Goal: Task Accomplishment & Management: Use online tool/utility

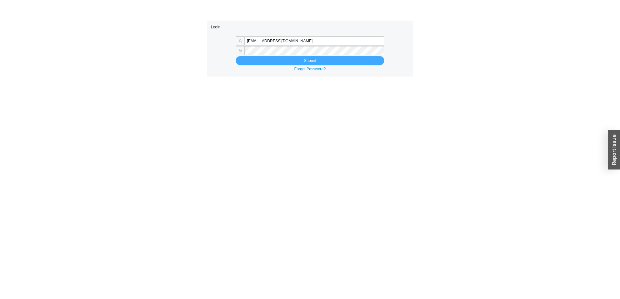
click at [341, 59] on button "Submit" at bounding box center [310, 60] width 149 height 9
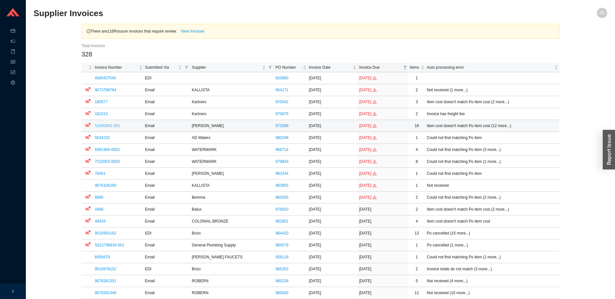
drag, startPoint x: 87, startPoint y: 126, endPoint x: 98, endPoint y: 126, distance: 11.3
click at [98, 126] on tr "S1063041.001 Email Hamilton Sinkler 972099 05/30/2025 06/29/2025 16 Item cost d…" at bounding box center [320, 126] width 478 height 12
click at [107, 124] on link "S1063041.001" at bounding box center [107, 126] width 25 height 5
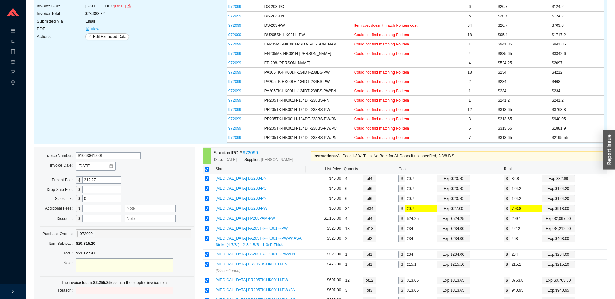
scroll to position [132, 0]
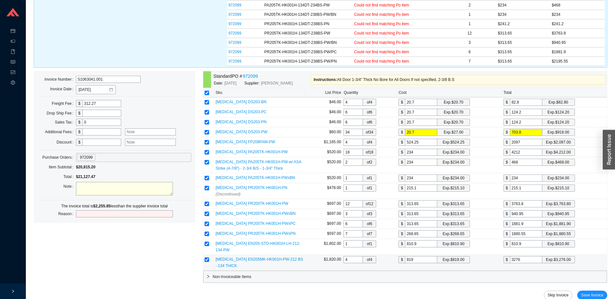
click at [206, 258] on input "checkbox" at bounding box center [206, 260] width 5 height 5
checkbox input "false"
click at [206, 258] on input "checkbox" at bounding box center [206, 260] width 5 height 5
checkbox input "true"
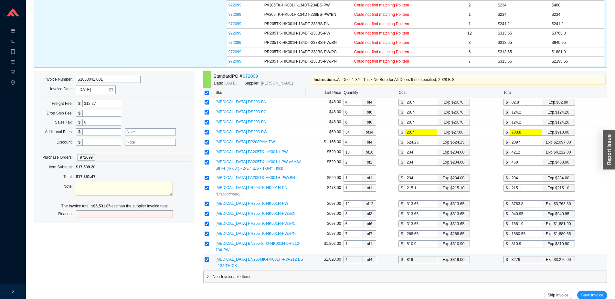
checkbox input "true"
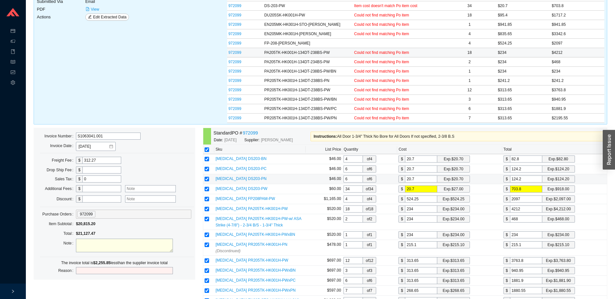
scroll to position [0, 0]
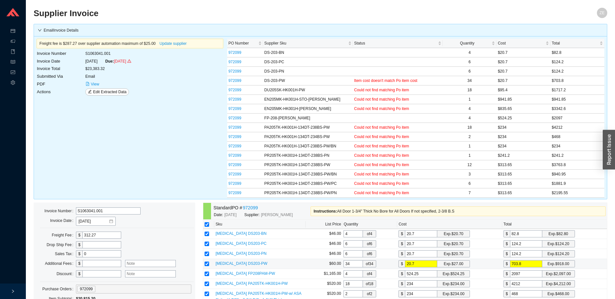
drag, startPoint x: 421, startPoint y: 263, endPoint x: 404, endPoint y: 266, distance: 17.0
click at [405, 266] on input "20.7" at bounding box center [421, 264] width 32 height 7
click at [354, 275] on input "4" at bounding box center [352, 274] width 19 height 7
drag, startPoint x: 307, startPoint y: 90, endPoint x: 260, endPoint y: 92, distance: 47.5
click at [260, 92] on tr "972099 DU205SK-HK001H-PW Could not find matching Po item 18 $95.4 $1717.2" at bounding box center [415, 90] width 377 height 9
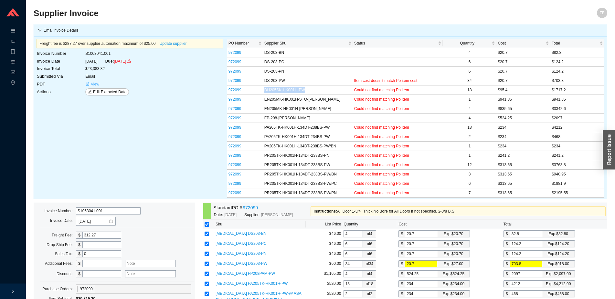
click at [91, 82] on span "View" at bounding box center [95, 84] width 8 height 6
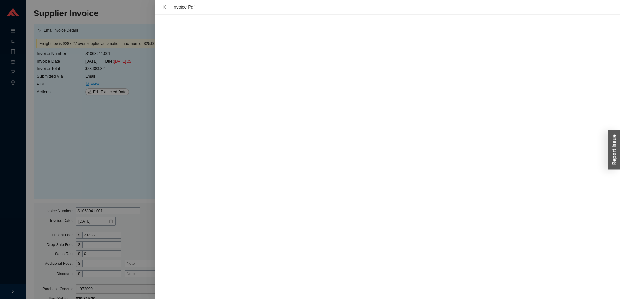
click at [115, 131] on div at bounding box center [310, 149] width 620 height 299
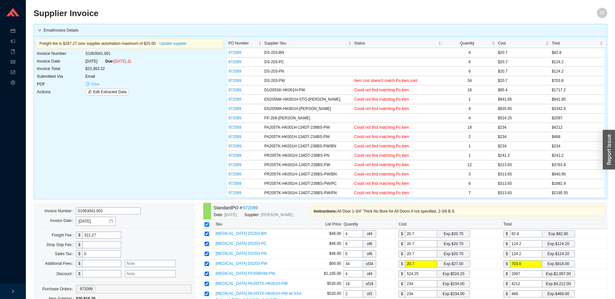
click at [95, 84] on span "View" at bounding box center [95, 84] width 8 height 6
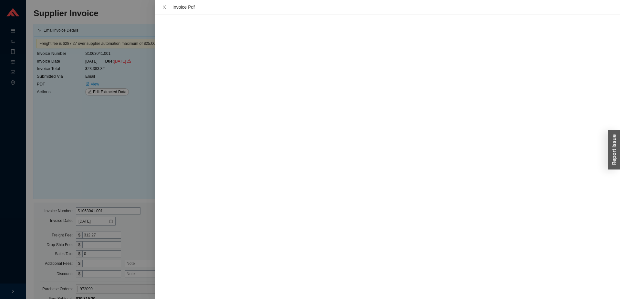
click at [103, 143] on div at bounding box center [310, 149] width 620 height 299
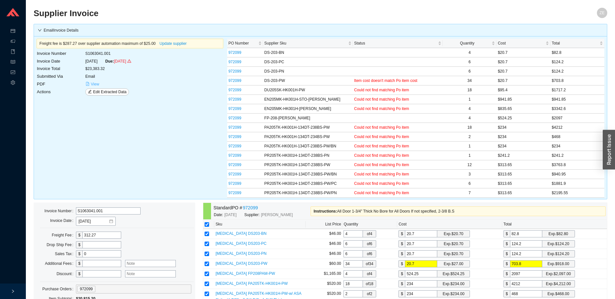
click at [99, 84] on span "View" at bounding box center [95, 84] width 8 height 6
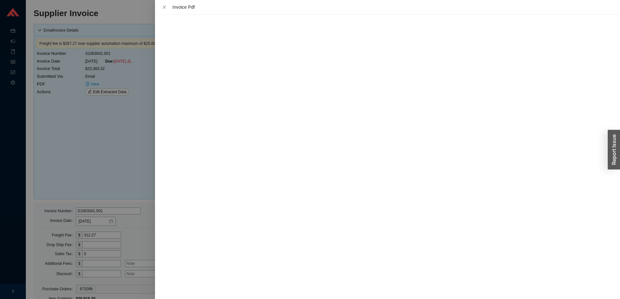
click at [110, 166] on div at bounding box center [310, 149] width 620 height 299
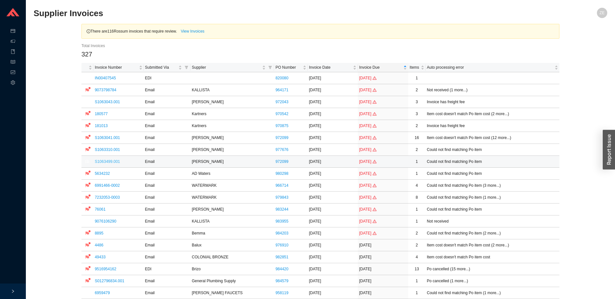
click at [116, 161] on link "S1063499.001" at bounding box center [107, 162] width 25 height 5
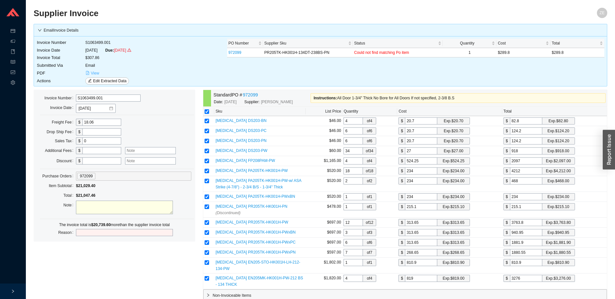
click at [97, 74] on span "View" at bounding box center [95, 73] width 8 height 6
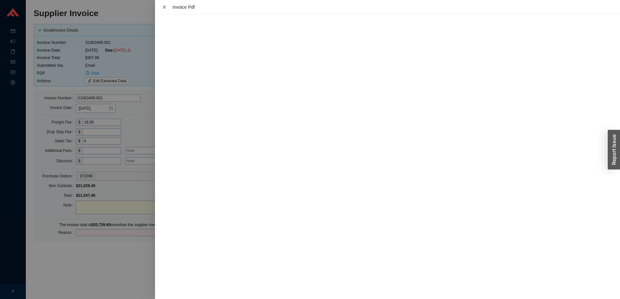
click at [165, 8] on icon "close" at bounding box center [164, 7] width 5 height 5
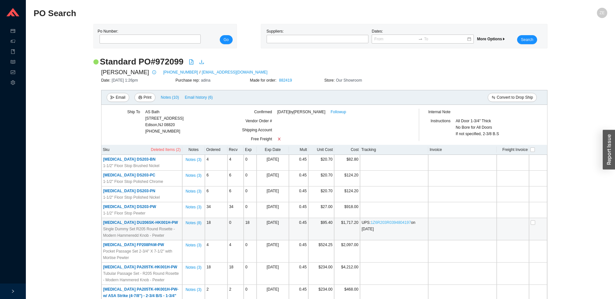
click at [397, 221] on link "1Z6R203R0394804197" at bounding box center [390, 223] width 40 height 5
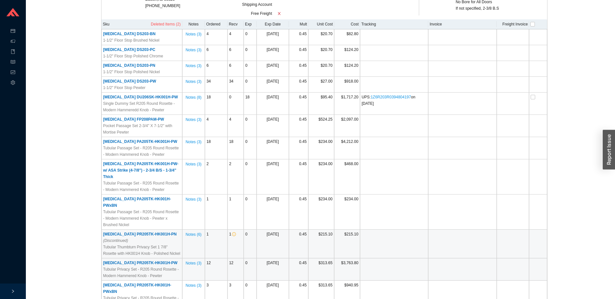
scroll to position [118, 0]
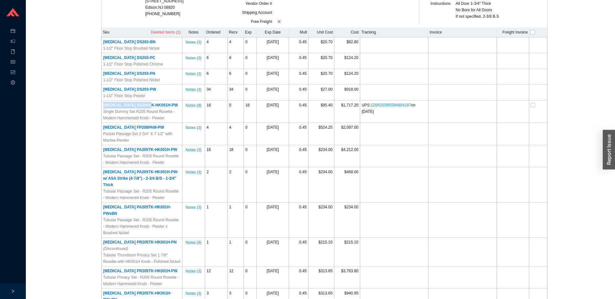
drag, startPoint x: 165, startPoint y: 103, endPoint x: 98, endPoint y: 101, distance: 66.5
click at [98, 101] on div "Hamilton Sinkler 212-760-3377 / orders@hamiltonsinkler.com Date: 3/18/25 1:26pm…" at bounding box center [320, 223] width 454 height 546
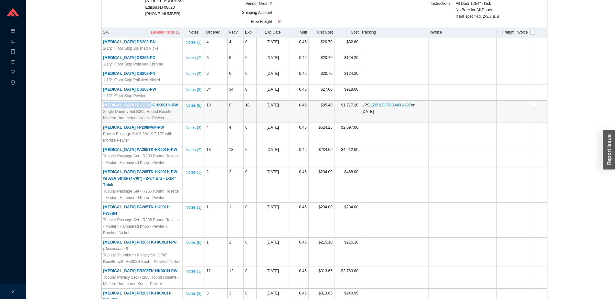
copy span "HMS DU206SK-HK001H-PW"
click at [389, 105] on link "1Z6R203R0394804197" at bounding box center [390, 105] width 40 height 5
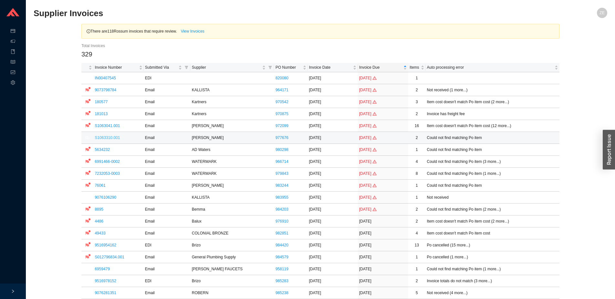
click at [110, 139] on link "S1063310.001" at bounding box center [107, 138] width 25 height 5
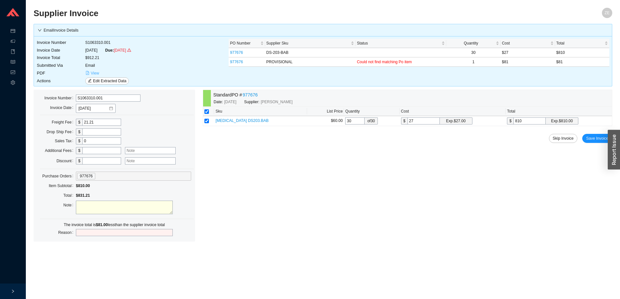
click at [96, 74] on span "View" at bounding box center [95, 73] width 8 height 6
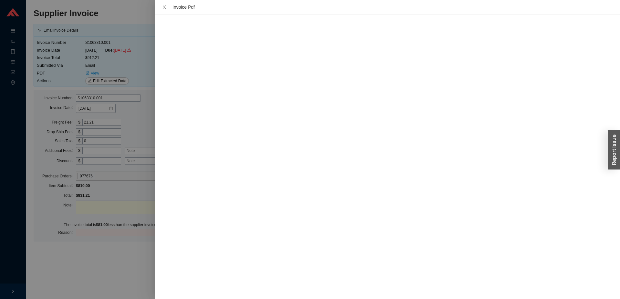
click at [92, 262] on div at bounding box center [310, 149] width 620 height 299
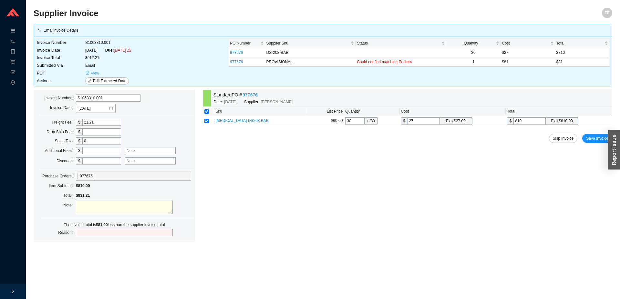
click at [92, 74] on span "View" at bounding box center [95, 73] width 8 height 6
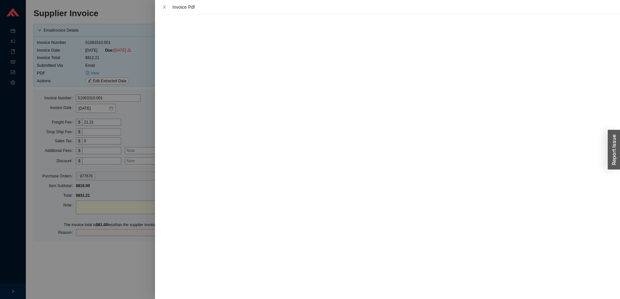
click at [117, 234] on div at bounding box center [310, 149] width 620 height 299
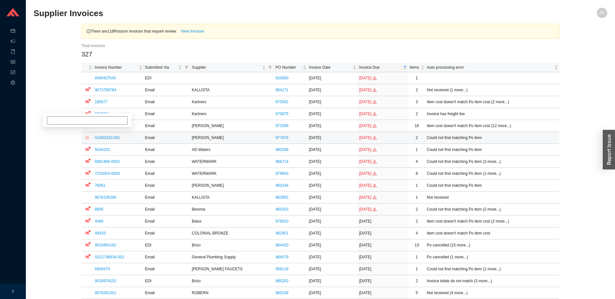
click at [88, 137] on icon "flag" at bounding box center [87, 138] width 4 height 4
click at [93, 118] on input at bounding box center [87, 114] width 81 height 8
type input "tariff"
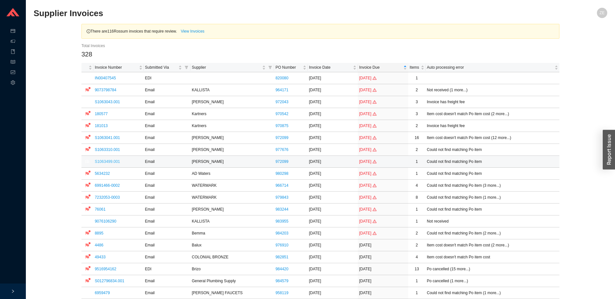
click at [108, 161] on link "S1063499.001" at bounding box center [107, 162] width 25 height 5
click at [113, 163] on link "S1063499.001" at bounding box center [107, 162] width 25 height 5
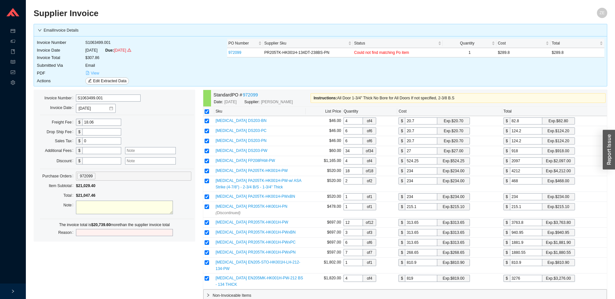
click at [94, 73] on span "View" at bounding box center [95, 73] width 8 height 6
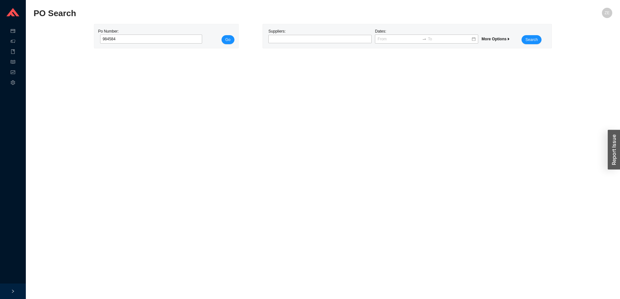
click at [222, 35] on button "Go" at bounding box center [228, 39] width 13 height 9
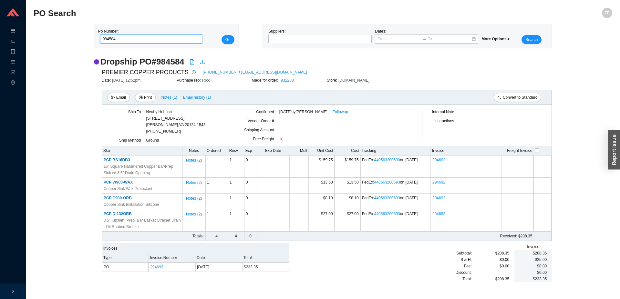
drag, startPoint x: 125, startPoint y: 39, endPoint x: 42, endPoint y: 39, distance: 83.6
click at [100, 42] on input "984584" at bounding box center [151, 39] width 102 height 9
type input "983454"
click at [222, 35] on button "Go" at bounding box center [228, 39] width 13 height 9
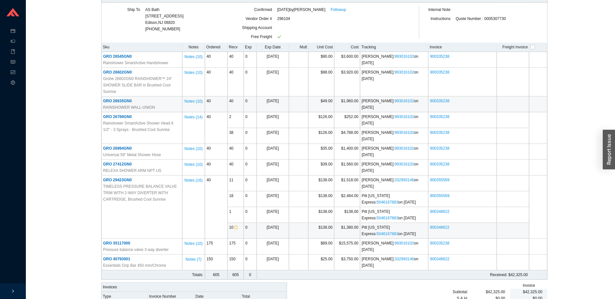
scroll to position [117, 0]
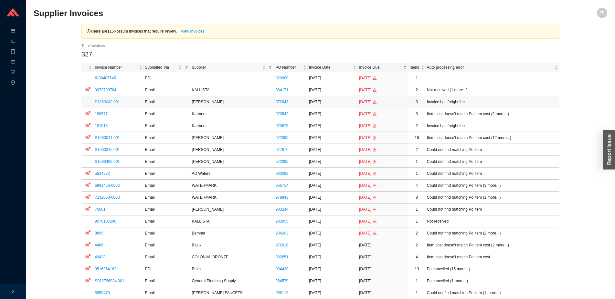
click at [116, 101] on link "S1063043.001" at bounding box center [107, 102] width 25 height 5
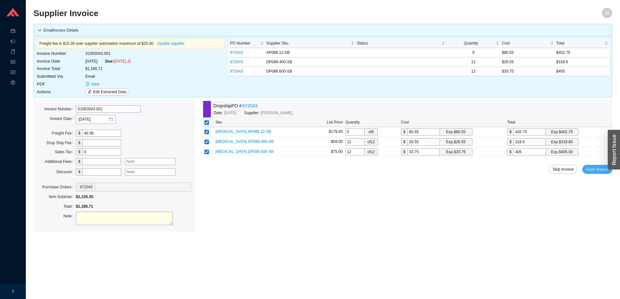
click at [595, 169] on span "Save Invoice" at bounding box center [597, 169] width 22 height 6
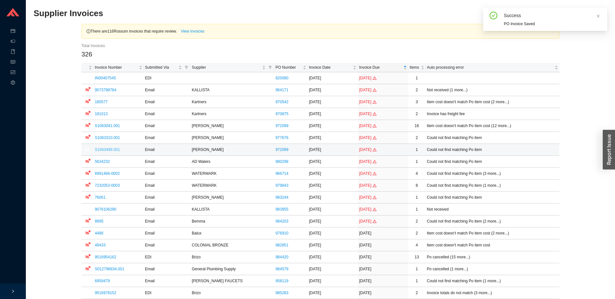
click at [114, 149] on link "S1063499.001" at bounding box center [107, 150] width 25 height 5
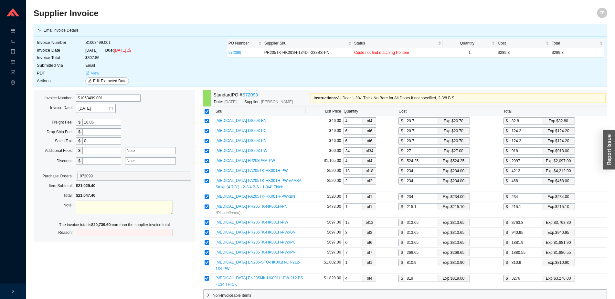
click at [90, 72] on button "View" at bounding box center [92, 73] width 14 height 7
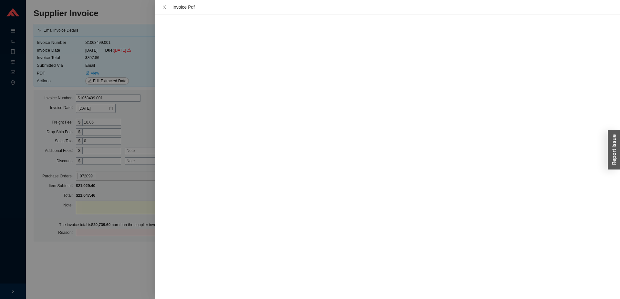
drag, startPoint x: 113, startPoint y: 242, endPoint x: 124, endPoint y: 243, distance: 10.7
click at [113, 242] on div at bounding box center [310, 149] width 620 height 299
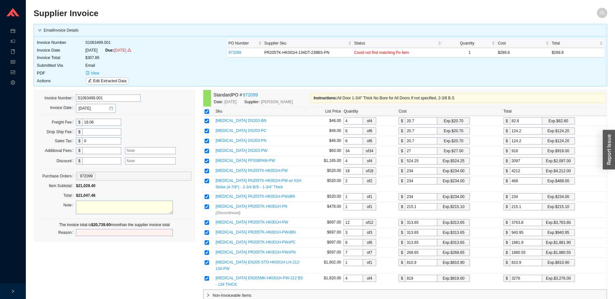
click at [476, 288] on div "Standard PO # 972099 Date: [DATE] Supplier: [PERSON_NAME] Instructions : All Do…" at bounding box center [405, 211] width 404 height 242
click at [521, 286] on div "Standard PO # 972099 Date: [DATE] Supplier: [PERSON_NAME] Instructions : All Do…" at bounding box center [405, 211] width 404 height 242
click at [591, 282] on button "Yes" at bounding box center [594, 278] width 12 height 7
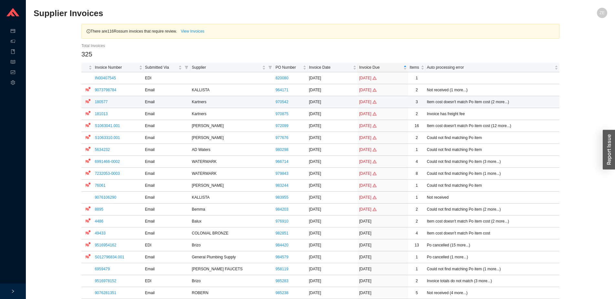
click at [96, 103] on link "180577" at bounding box center [101, 102] width 13 height 5
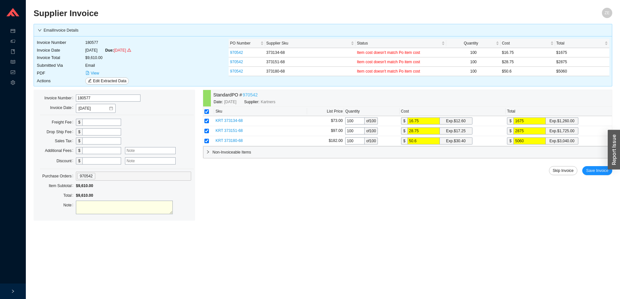
click at [247, 96] on link "970542" at bounding box center [250, 94] width 15 height 7
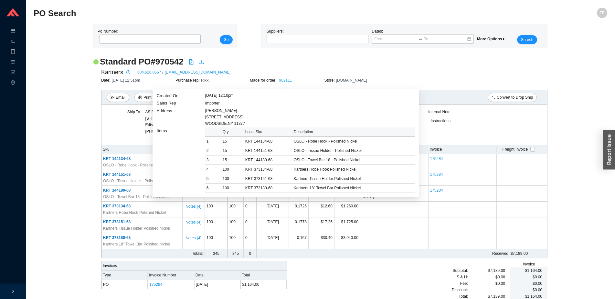
click at [286, 80] on link "902111" at bounding box center [285, 80] width 13 height 5
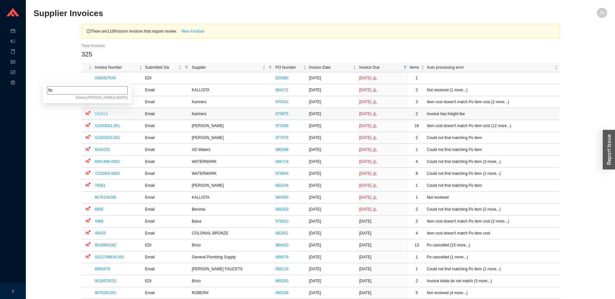
click at [99, 113] on link "181013" at bounding box center [101, 114] width 13 height 5
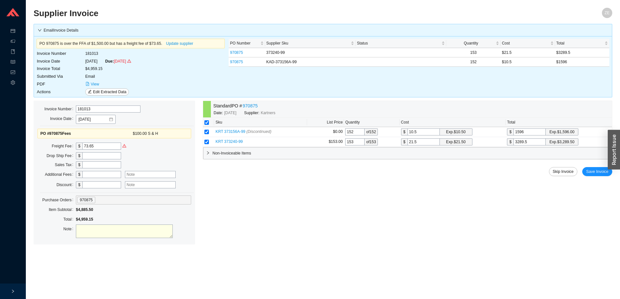
click at [86, 229] on textarea at bounding box center [124, 232] width 97 height 14
type textarea "has freight because project"
click at [595, 173] on span "Save Invoice" at bounding box center [597, 172] width 22 height 6
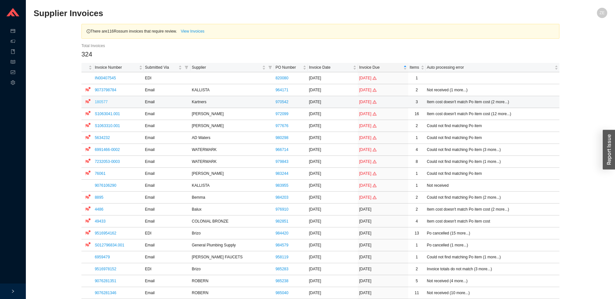
click at [103, 102] on link "180577" at bounding box center [101, 102] width 13 height 5
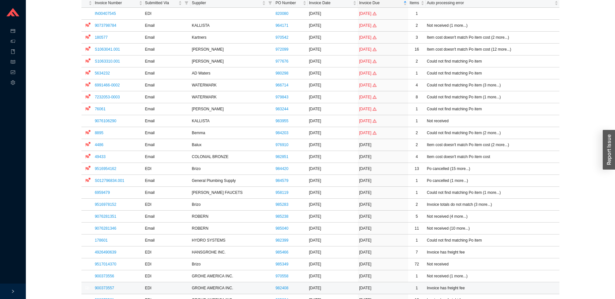
scroll to position [132, 0]
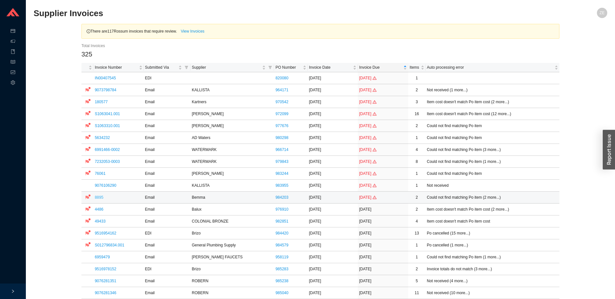
click at [98, 199] on link "8895" at bounding box center [99, 197] width 9 height 5
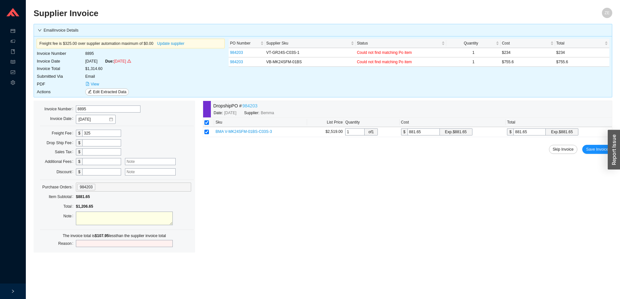
click at [255, 106] on link "984203" at bounding box center [249, 105] width 15 height 7
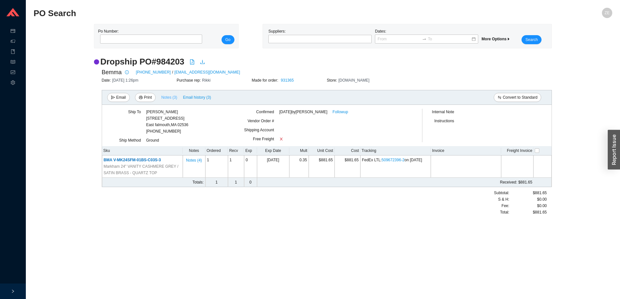
click at [170, 98] on span "Notes ( 3 )" at bounding box center [169, 97] width 16 height 6
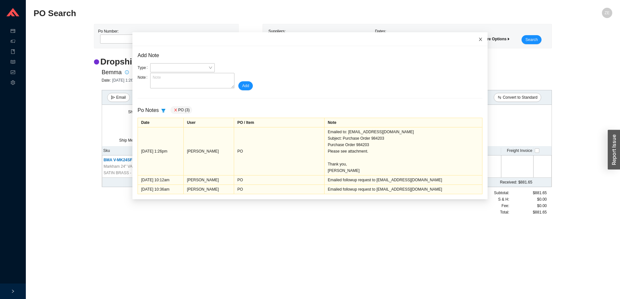
click at [478, 42] on icon "close" at bounding box center [480, 39] width 5 height 5
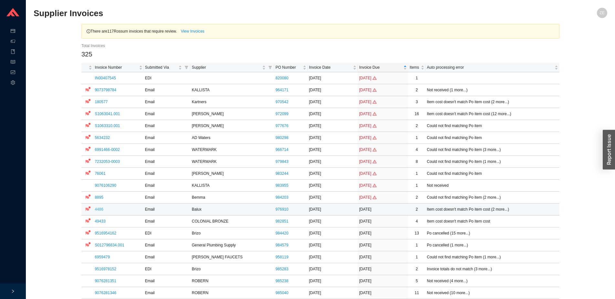
click at [98, 209] on link "4486" at bounding box center [99, 209] width 9 height 5
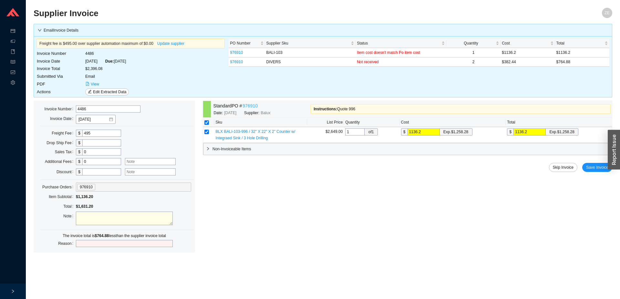
click at [251, 106] on link "976910" at bounding box center [250, 105] width 15 height 7
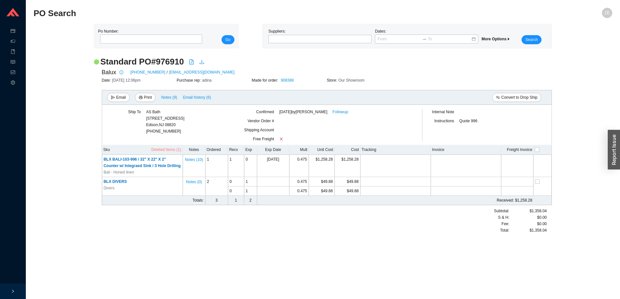
click at [172, 148] on span "Deleted Items (1)" at bounding box center [166, 150] width 30 height 6
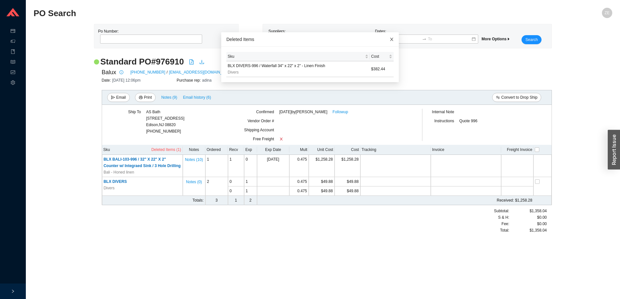
click at [389, 40] on icon "close" at bounding box center [391, 39] width 5 height 5
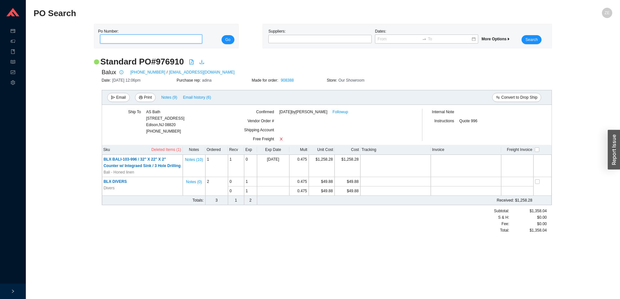
click at [150, 39] on input "tel" at bounding box center [151, 39] width 102 height 9
click at [222, 35] on button "Go" at bounding box center [228, 39] width 13 height 9
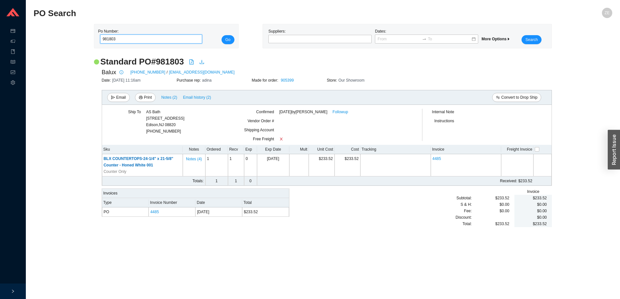
drag, startPoint x: 121, startPoint y: 40, endPoint x: 83, endPoint y: 42, distance: 38.1
click at [100, 42] on input "981803" at bounding box center [151, 39] width 102 height 9
click at [222, 35] on button "Go" at bounding box center [228, 39] width 13 height 9
drag, startPoint x: 138, startPoint y: 40, endPoint x: 52, endPoint y: 33, distance: 86.2
click at [100, 35] on input "981803" at bounding box center [151, 39] width 102 height 9
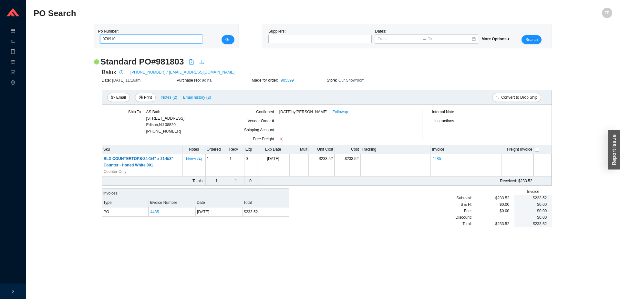
type input "976910"
click at [222, 35] on button "Go" at bounding box center [228, 39] width 13 height 9
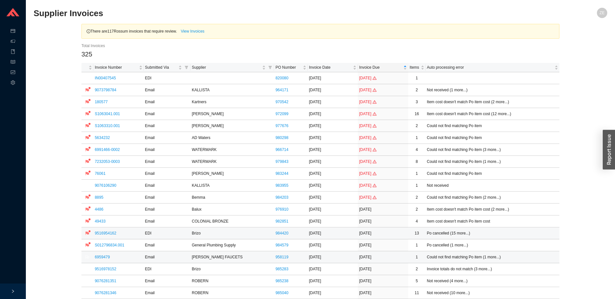
drag, startPoint x: 343, startPoint y: 301, endPoint x: 466, endPoint y: 234, distance: 140.5
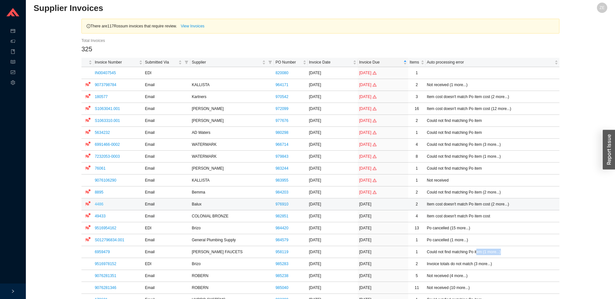
click at [101, 204] on link "4486" at bounding box center [99, 204] width 9 height 5
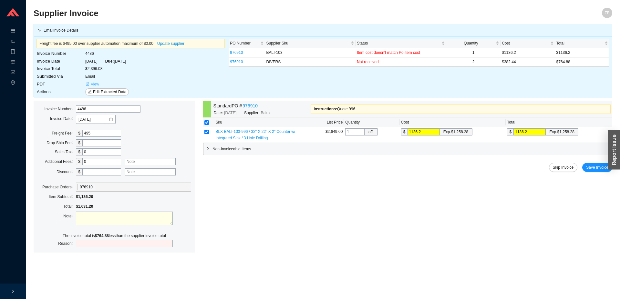
click at [89, 85] on button "View" at bounding box center [92, 84] width 14 height 7
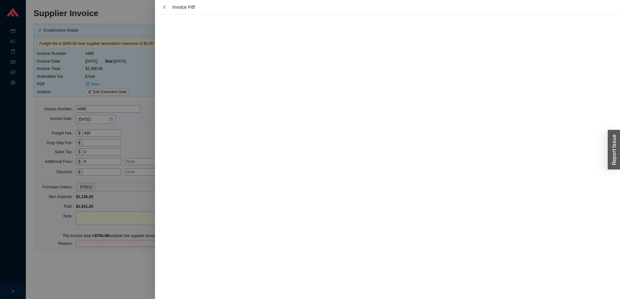
click at [115, 250] on div at bounding box center [310, 149] width 620 height 299
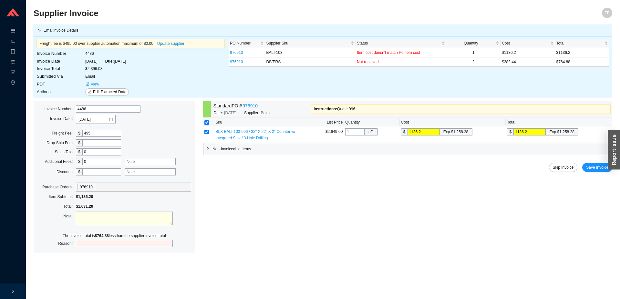
click at [69, 1] on section "Supplier Invoice ZE Email Invoice Details Freight fee is $495.00 over supplier …" at bounding box center [323, 149] width 594 height 299
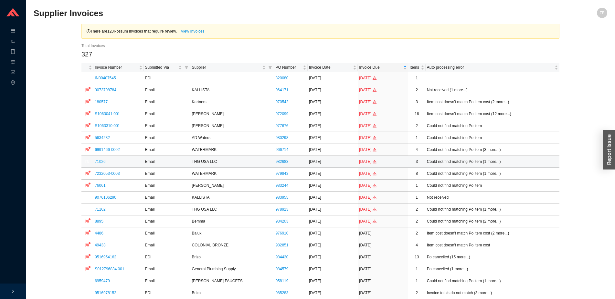
click at [100, 161] on link "71026" at bounding box center [100, 162] width 11 height 5
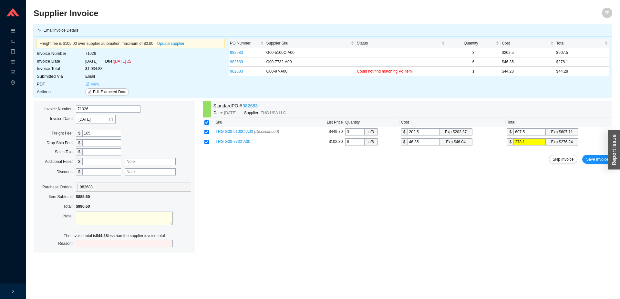
click at [93, 83] on span "View" at bounding box center [95, 84] width 8 height 6
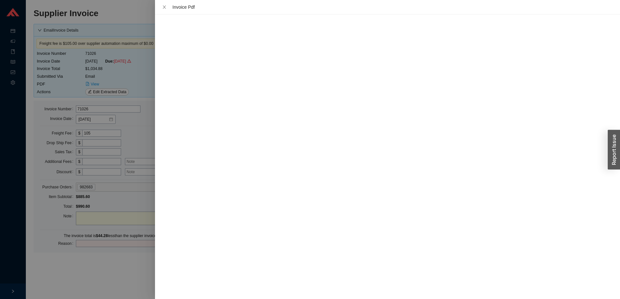
click at [133, 275] on div at bounding box center [310, 149] width 620 height 299
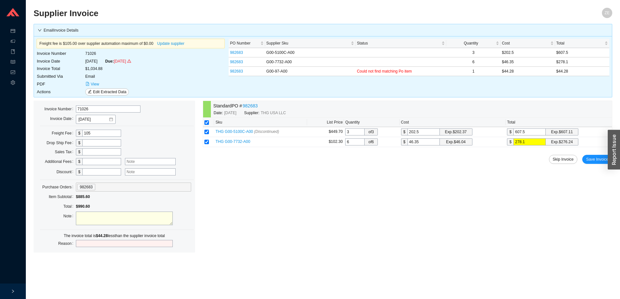
drag, startPoint x: 99, startPoint y: 162, endPoint x: 98, endPoint y: 149, distance: 13.7
click at [99, 161] on input "text" at bounding box center [101, 161] width 39 height 7
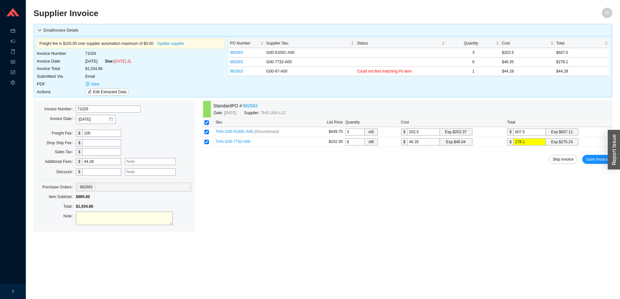
type input "44.28"
click at [158, 160] on input "text" at bounding box center [150, 161] width 51 height 7
type input "tariff"
click at [486, 233] on main "Email Invoice Details Freight fee is $105.00 over supplier automation maximum o…" at bounding box center [323, 130] width 579 height 213
click at [93, 82] on span "View" at bounding box center [95, 84] width 8 height 6
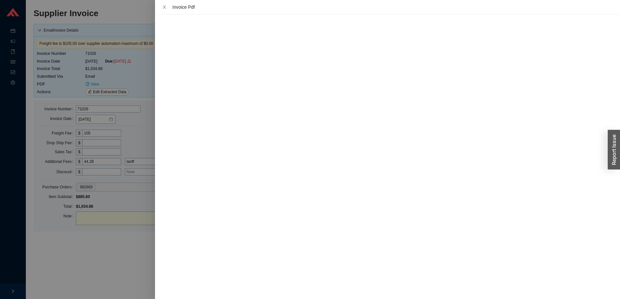
click at [69, 245] on div at bounding box center [310, 149] width 620 height 299
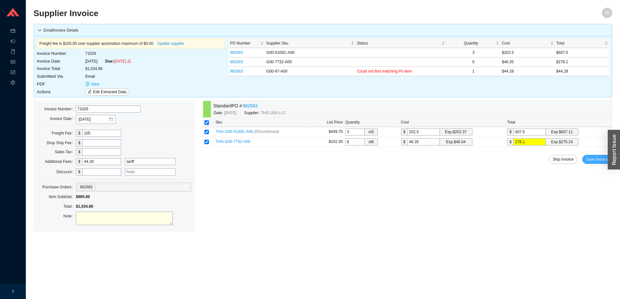
click at [597, 158] on span "Save Invoice" at bounding box center [597, 159] width 22 height 6
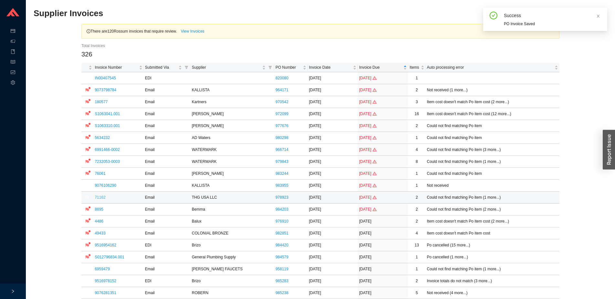
click at [101, 198] on link "71162" at bounding box center [100, 197] width 11 height 5
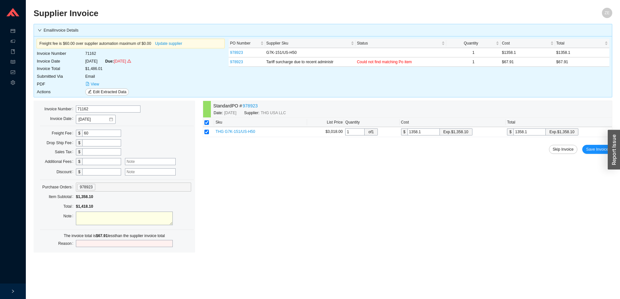
click at [97, 163] on input "text" at bounding box center [101, 161] width 39 height 7
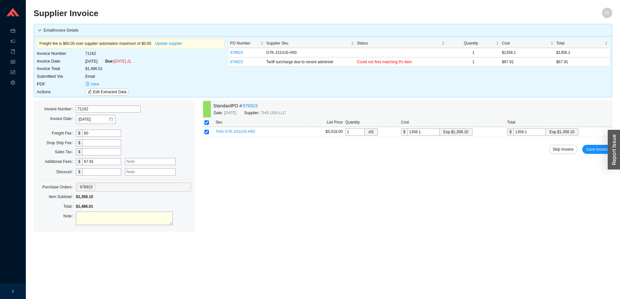
type input "67.91"
type input "5% tariff"
click at [597, 150] on span "Save Invoice" at bounding box center [597, 149] width 22 height 6
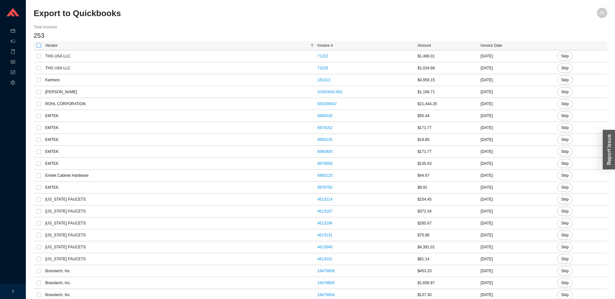
click at [39, 47] on input "checkbox" at bounding box center [38, 45] width 5 height 5
checkbox input "true"
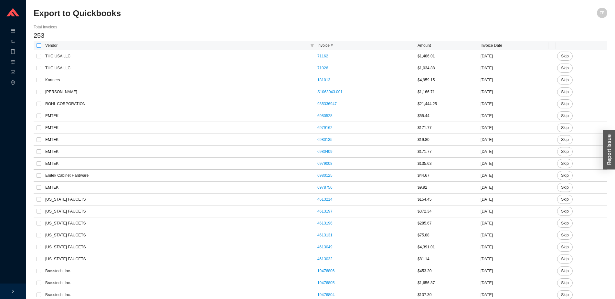
checkbox input "true"
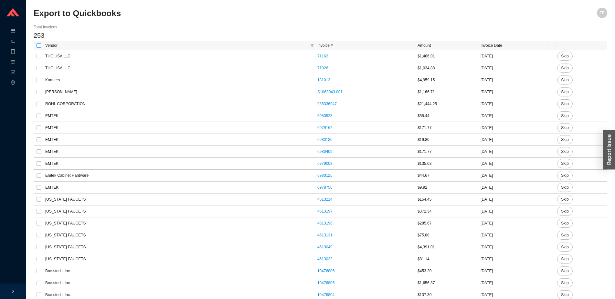
checkbox input "true"
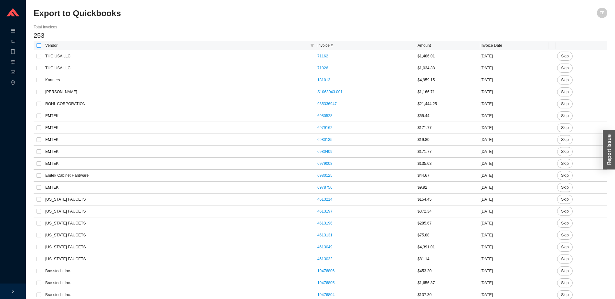
checkbox input "true"
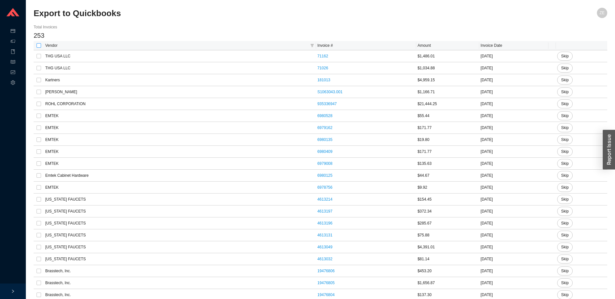
checkbox input "true"
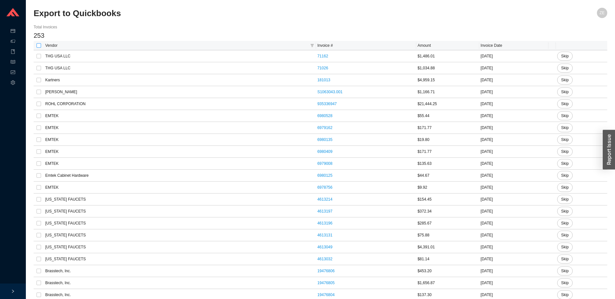
checkbox input "true"
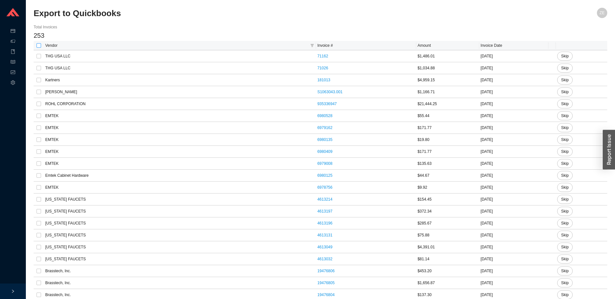
checkbox input "true"
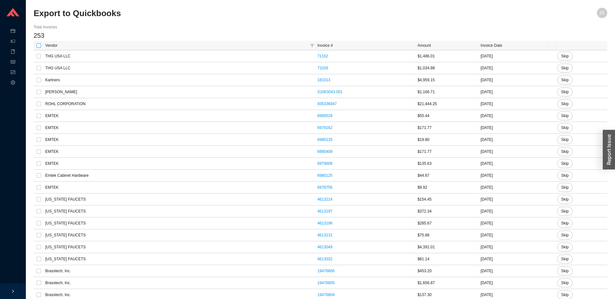
checkbox input "true"
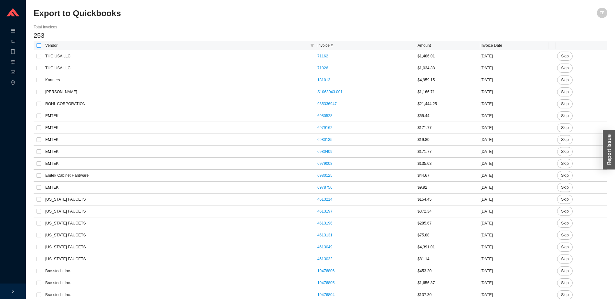
checkbox input "true"
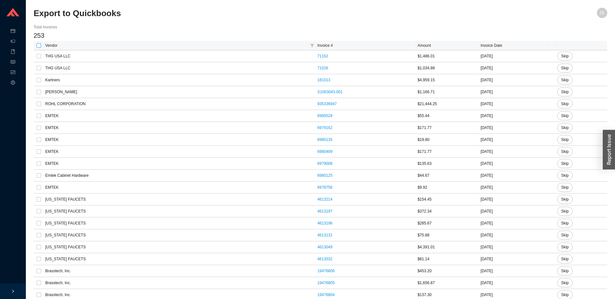
checkbox input "true"
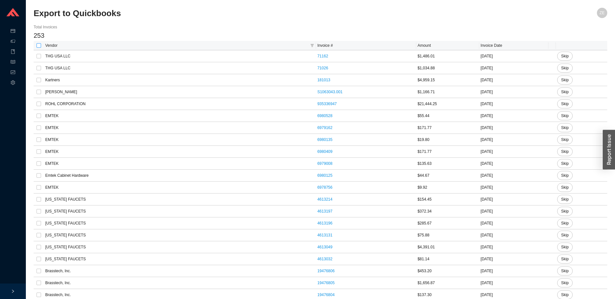
checkbox input "true"
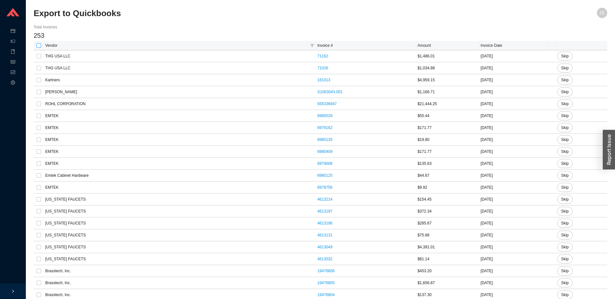
checkbox input "true"
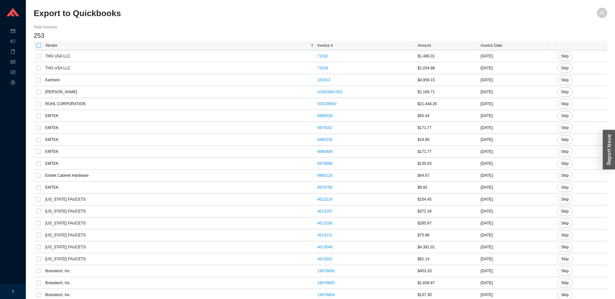
checkbox input "true"
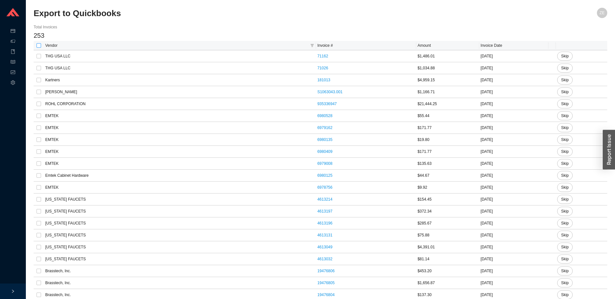
checkbox input "true"
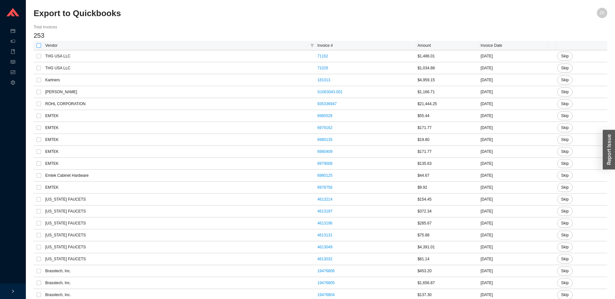
checkbox input "true"
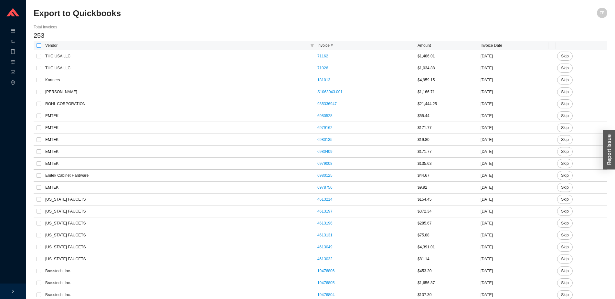
checkbox input "true"
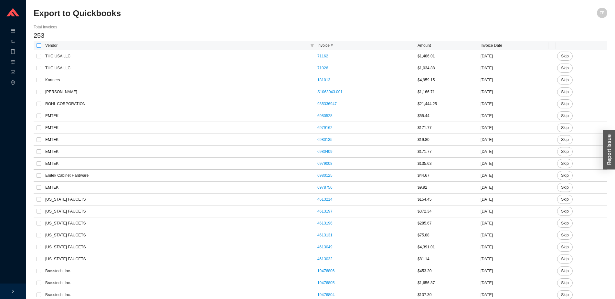
checkbox input "true"
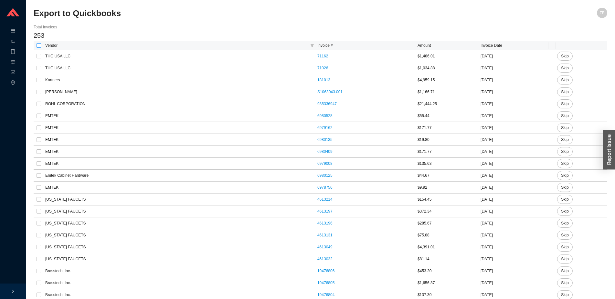
checkbox input "true"
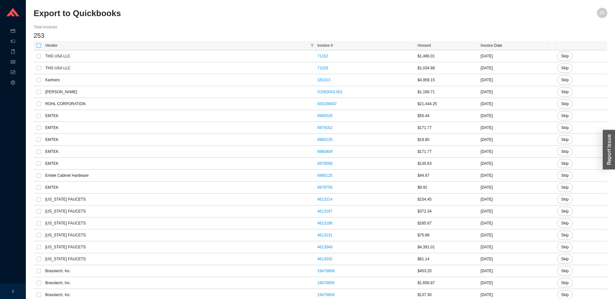
checkbox input "true"
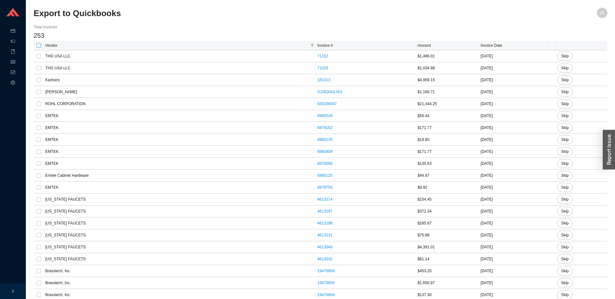
checkbox input "true"
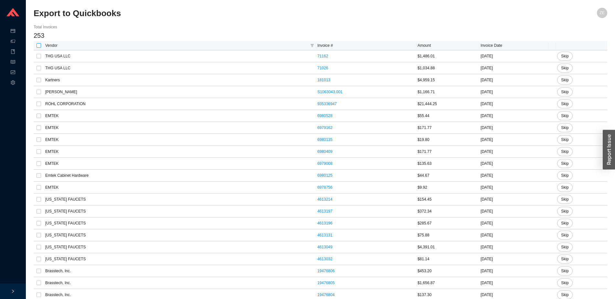
checkbox input "true"
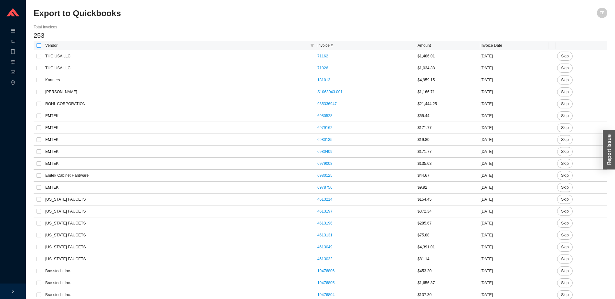
checkbox input "true"
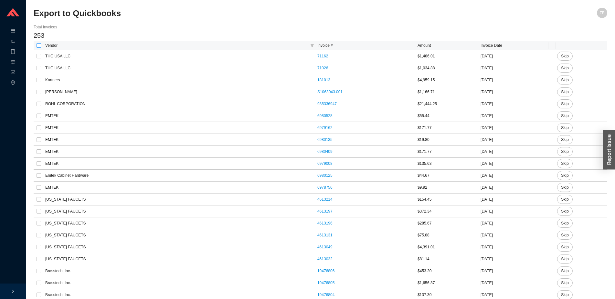
checkbox input "true"
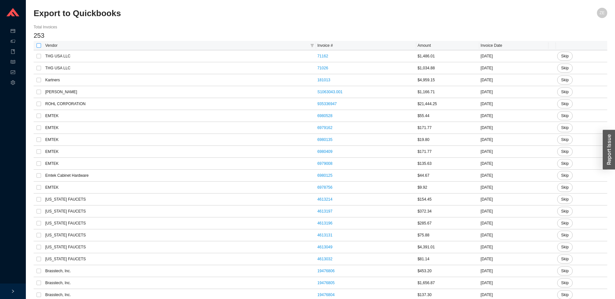
checkbox input "true"
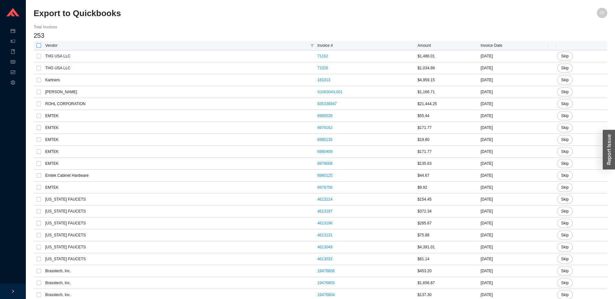
checkbox input "true"
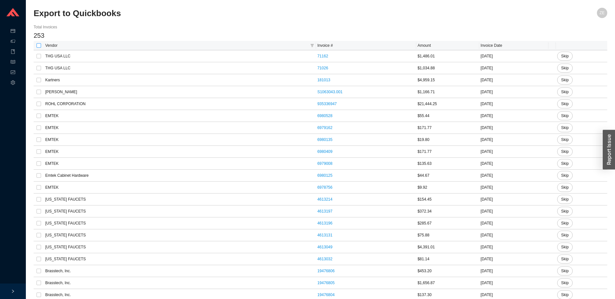
checkbox input "true"
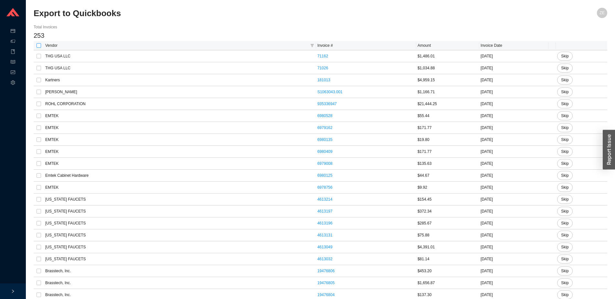
checkbox input "true"
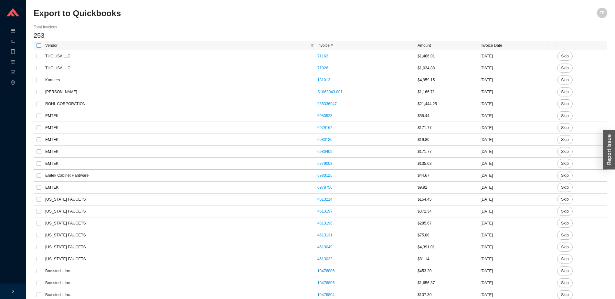
checkbox input "true"
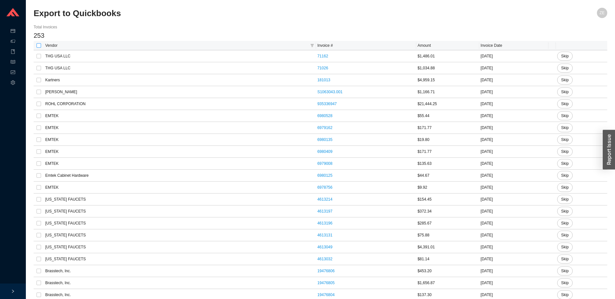
checkbox input "true"
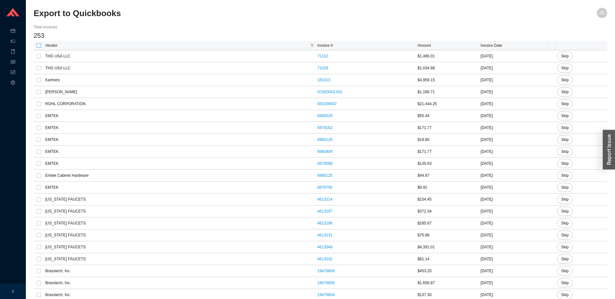
checkbox input "true"
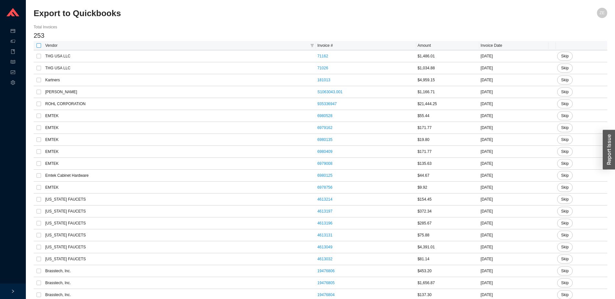
checkbox input "true"
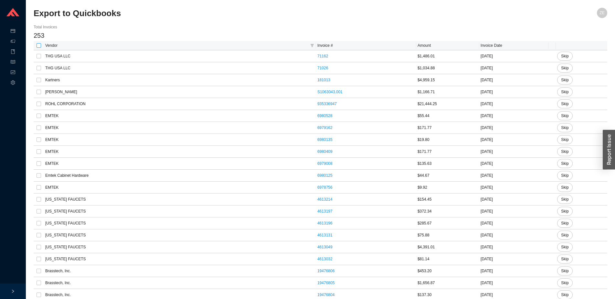
checkbox input "true"
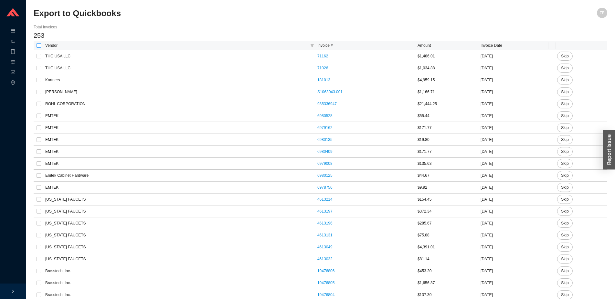
checkbox input "true"
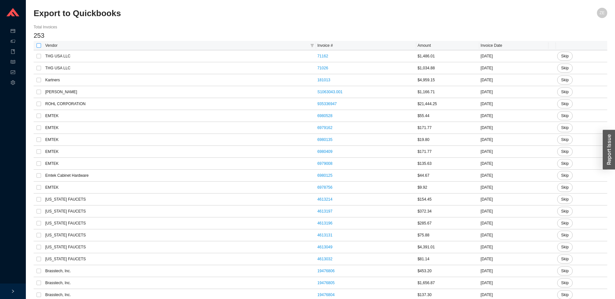
checkbox input "true"
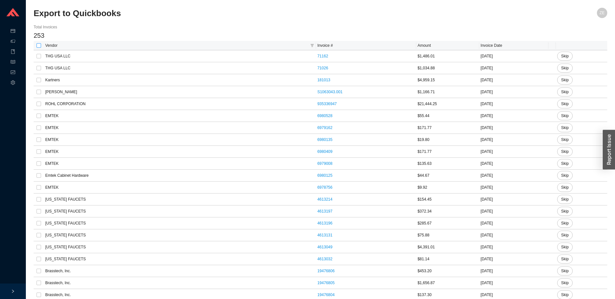
checkbox input "true"
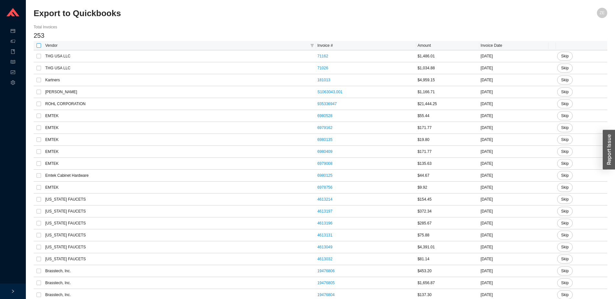
checkbox input "true"
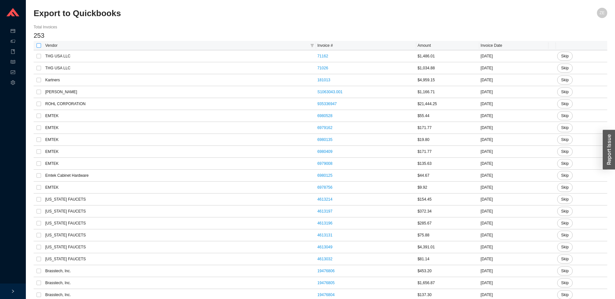
checkbox input "true"
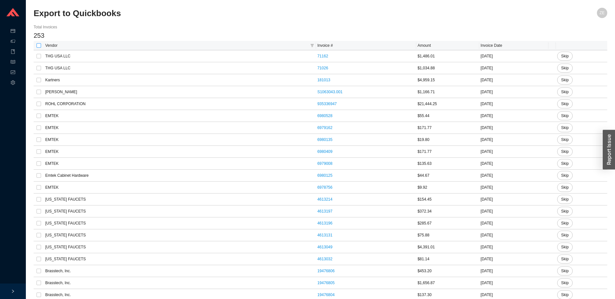
checkbox input "true"
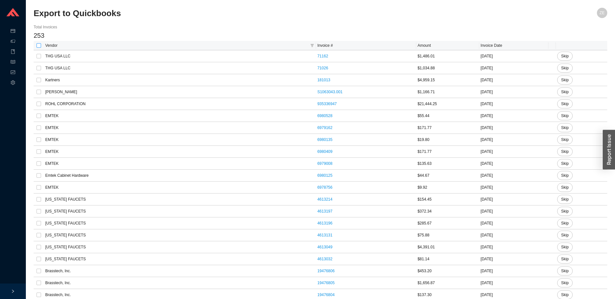
checkbox input "true"
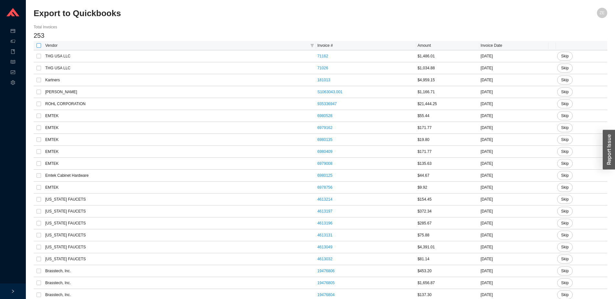
checkbox input "true"
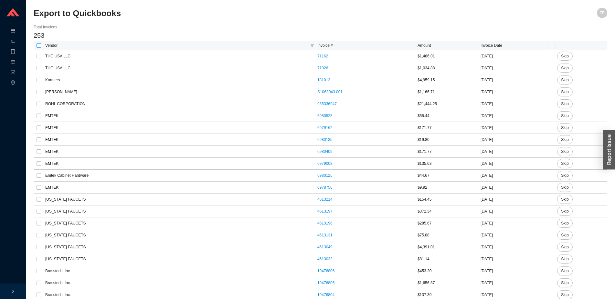
checkbox input "true"
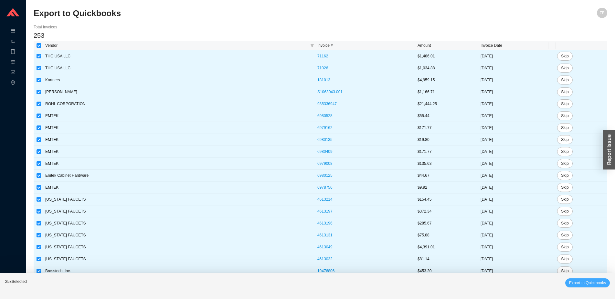
click at [575, 279] on button "Export to Quickbooks" at bounding box center [587, 283] width 45 height 9
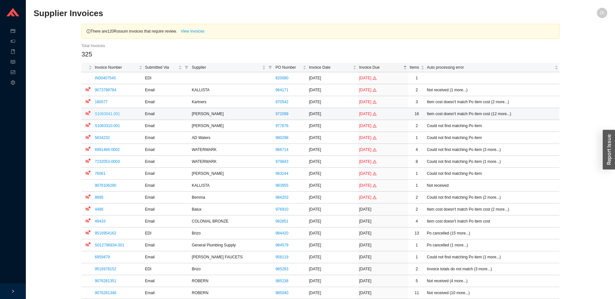
click at [109, 114] on link "S1063041.001" at bounding box center [107, 114] width 25 height 5
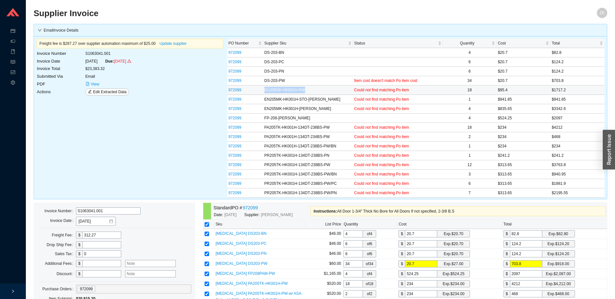
drag, startPoint x: 309, startPoint y: 90, endPoint x: 261, endPoint y: 91, distance: 48.8
click at [261, 91] on tr "972099 DU205SK-HK001H-PW Could not find matching Po item 18 $95.4 $1717.2" at bounding box center [415, 90] width 377 height 9
copy tr "DU205SK-HK001H-PW"
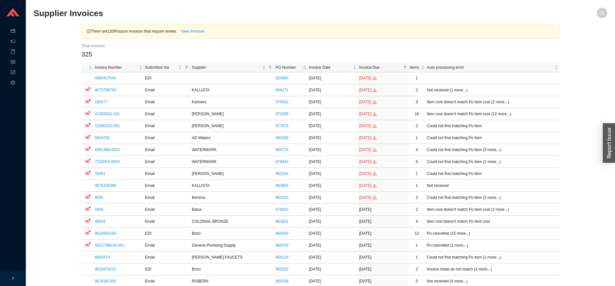
scroll to position [198, 0]
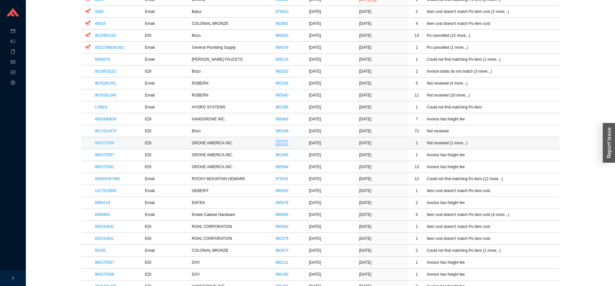
click at [106, 144] on link "900373556" at bounding box center [104, 143] width 19 height 5
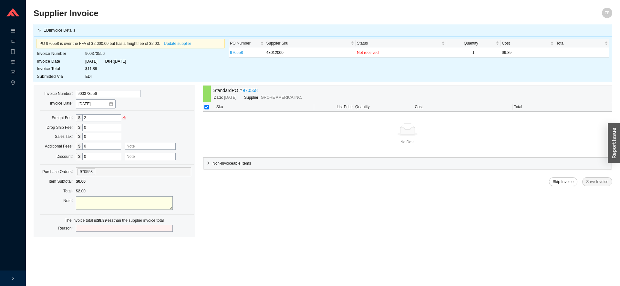
click at [101, 53] on td "900373556" at bounding box center [105, 54] width 41 height 8
copy td "900373556"
click at [565, 180] on span "Skip Invoice" at bounding box center [563, 182] width 21 height 6
drag, startPoint x: 601, startPoint y: 163, endPoint x: 616, endPoint y: 165, distance: 15.3
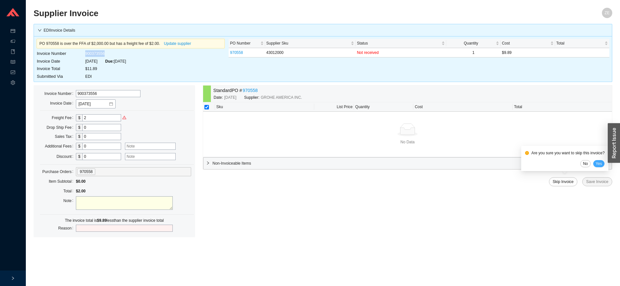
click at [603, 163] on button "Yes" at bounding box center [599, 163] width 12 height 7
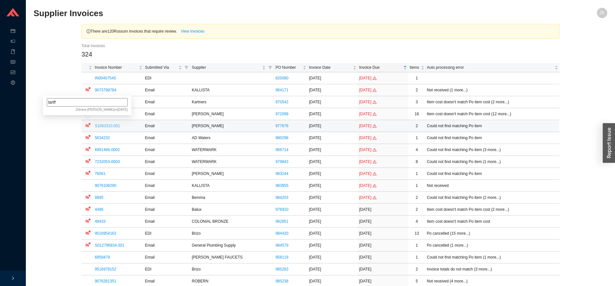
click at [99, 124] on link "S1063310.001" at bounding box center [107, 126] width 25 height 5
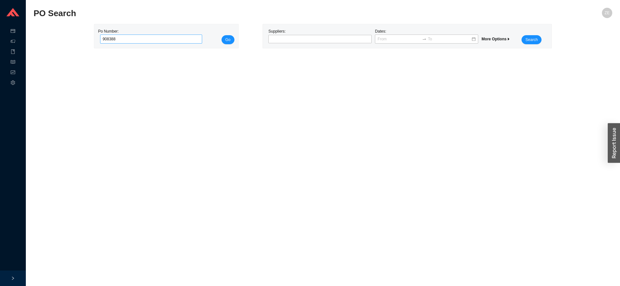
click at [222, 35] on button "Go" at bounding box center [228, 39] width 13 height 9
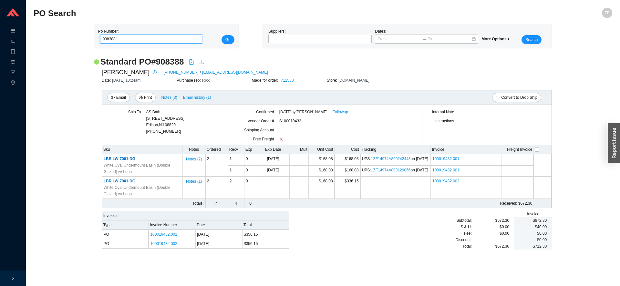
drag, startPoint x: 143, startPoint y: 41, endPoint x: 31, endPoint y: 38, distance: 112.1
click at [100, 39] on input "908388" at bounding box center [151, 39] width 102 height 9
click at [222, 35] on button "Go" at bounding box center [228, 39] width 13 height 9
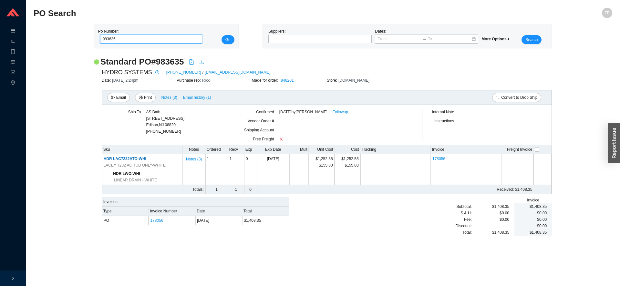
drag, startPoint x: 124, startPoint y: 42, endPoint x: 67, endPoint y: 29, distance: 58.9
click at [100, 37] on input "983635" at bounding box center [151, 39] width 102 height 9
click at [222, 35] on button "Go" at bounding box center [228, 39] width 13 height 9
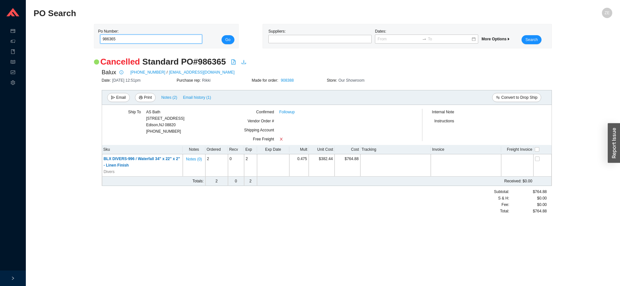
drag, startPoint x: 104, startPoint y: 39, endPoint x: 155, endPoint y: 45, distance: 51.4
click at [152, 42] on input "986365" at bounding box center [151, 39] width 102 height 9
type input "976910"
click at [222, 35] on button "Go" at bounding box center [228, 39] width 13 height 9
